Goal: Task Accomplishment & Management: Complete application form

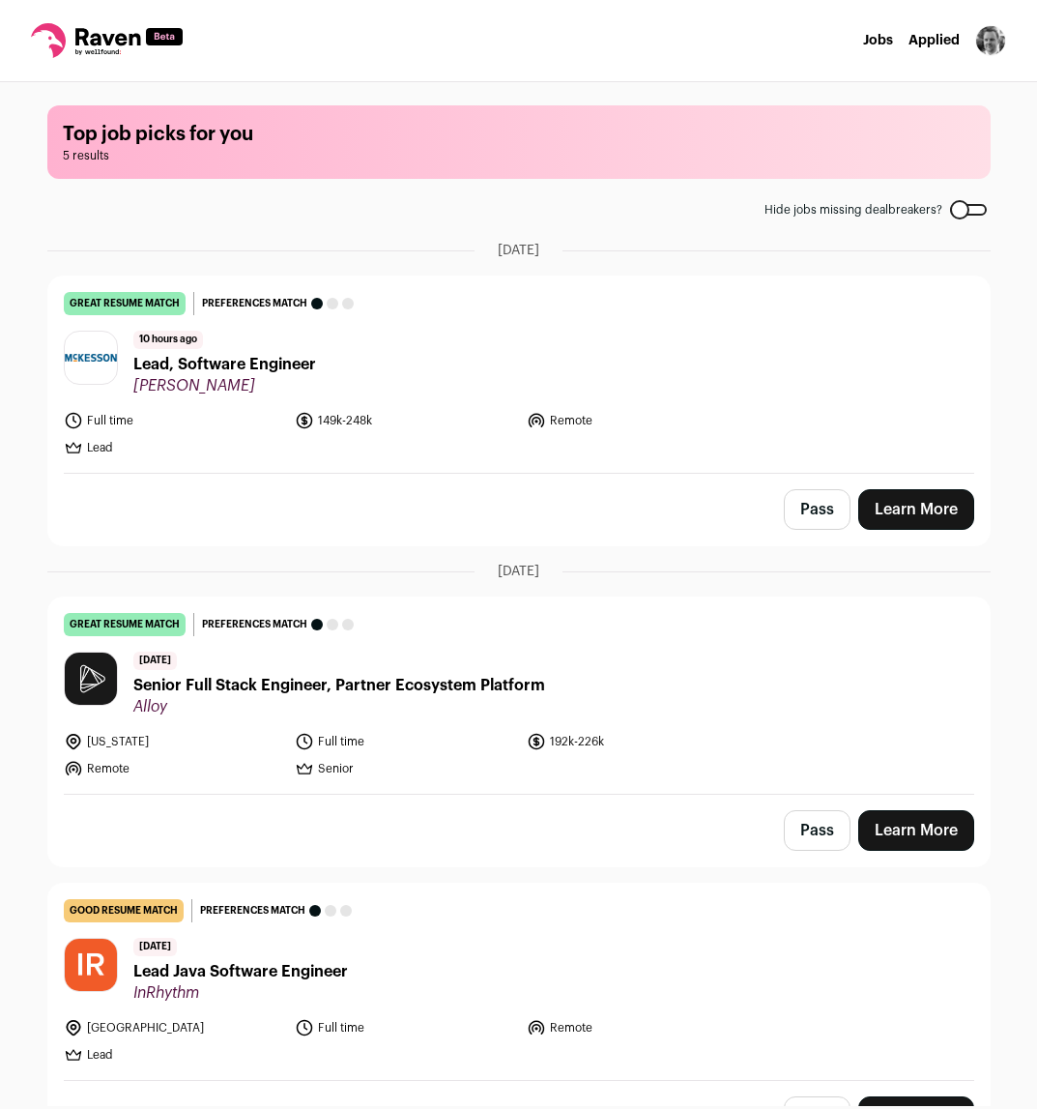
click at [240, 361] on span "Lead, Software Engineer" at bounding box center [224, 364] width 183 height 23
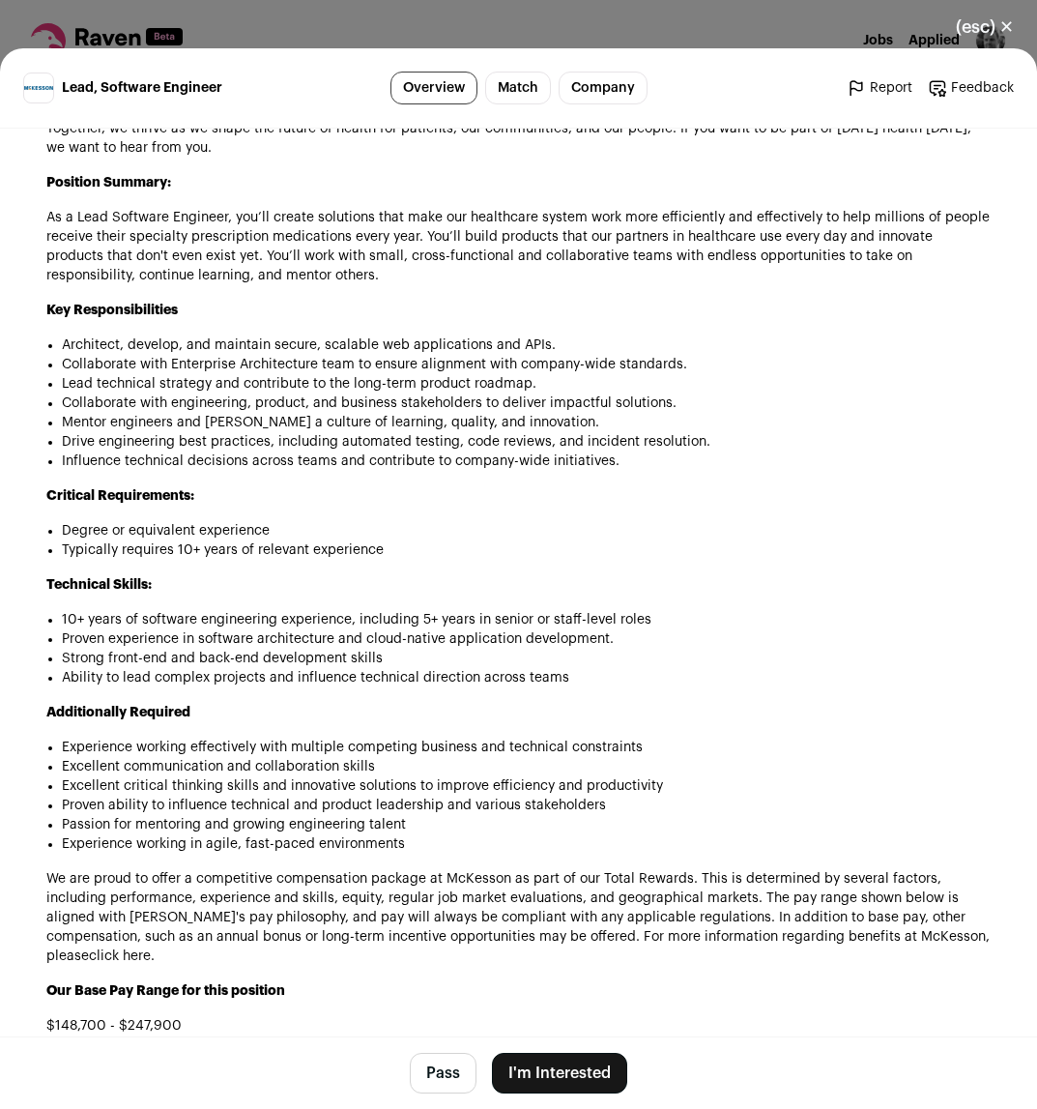
scroll to position [1212, 0]
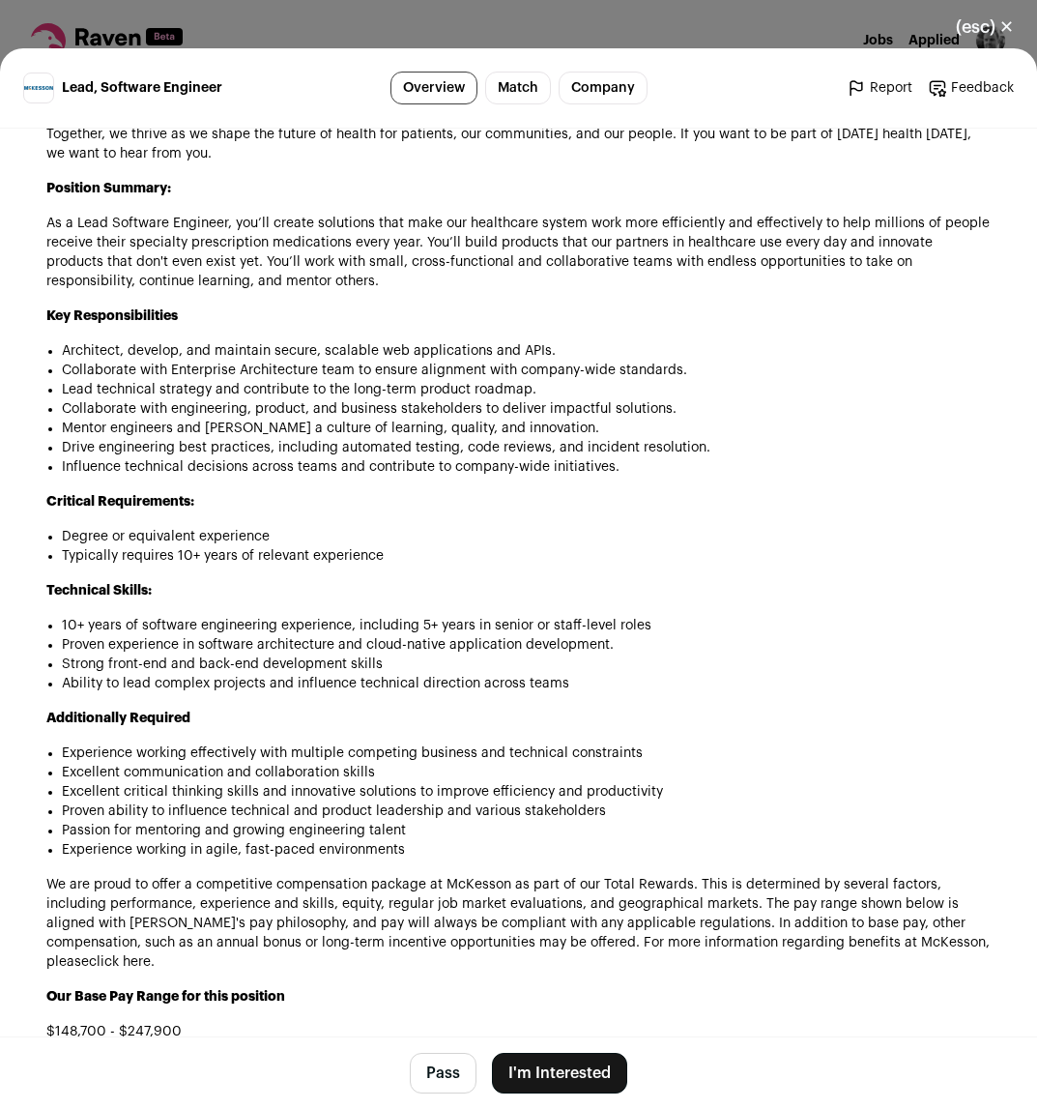
click at [544, 1072] on button "I'm Interested" at bounding box center [559, 1073] width 135 height 41
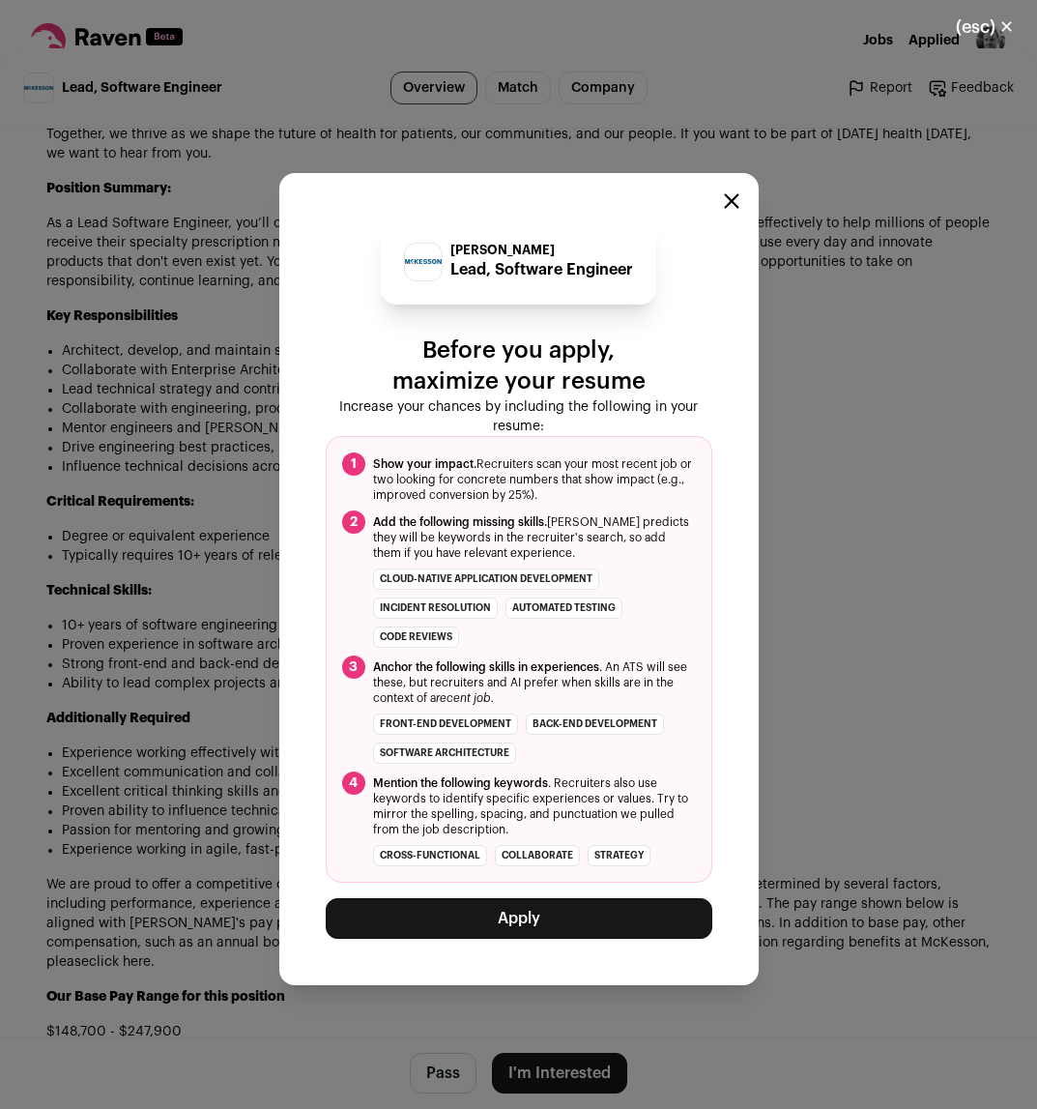
click at [521, 925] on button "Apply" at bounding box center [519, 918] width 387 height 41
